Goal: Navigation & Orientation: Go to known website

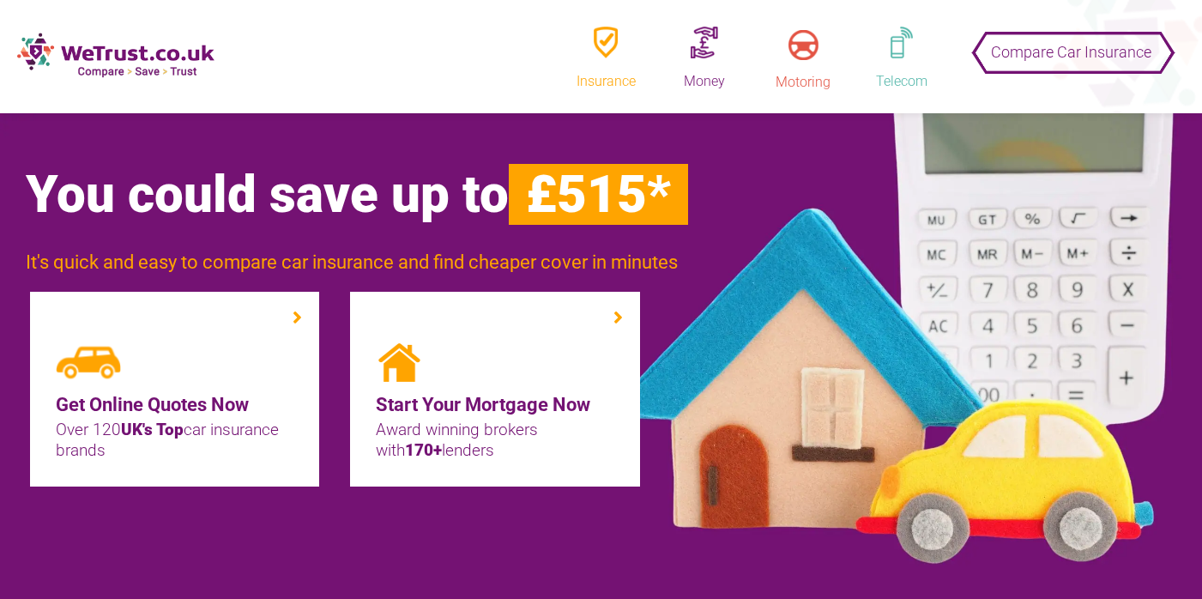
click at [136, 64] on img at bounding box center [115, 55] width 197 height 45
